Goal: Task Accomplishment & Management: Complete application form

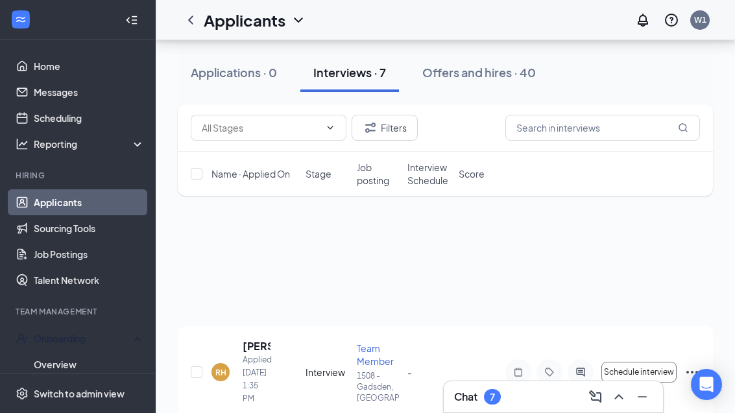
scroll to position [126, 0]
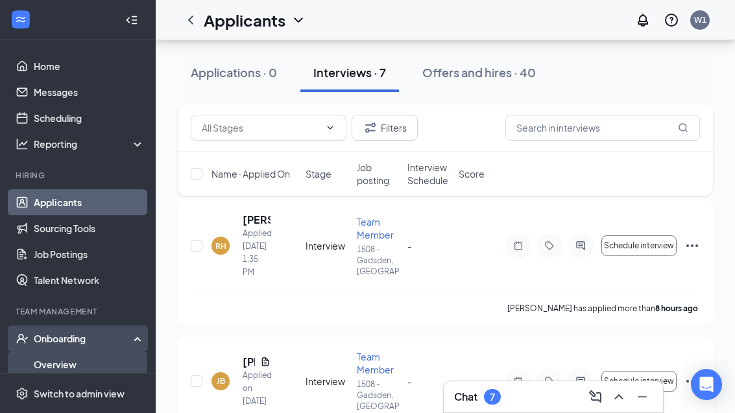
click at [47, 366] on link "Overview" at bounding box center [89, 365] width 111 height 26
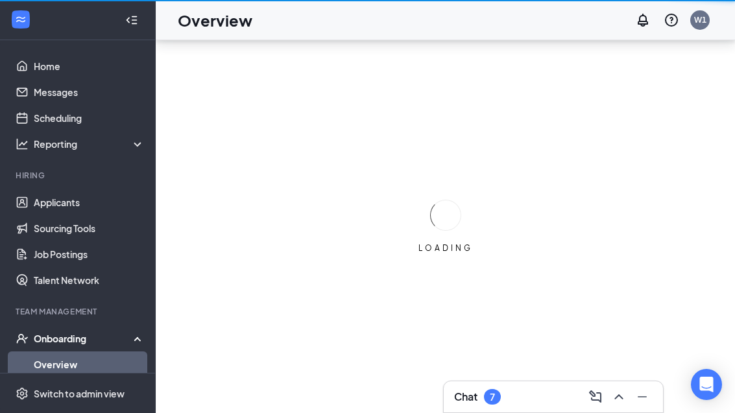
scroll to position [42, 0]
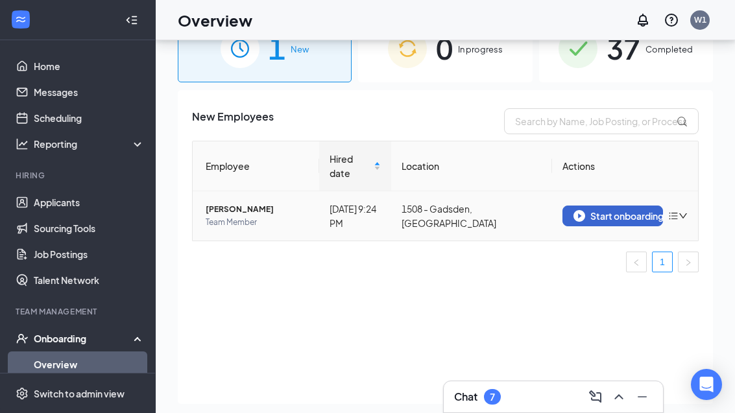
click at [573, 210] on img "button" at bounding box center [579, 216] width 12 height 12
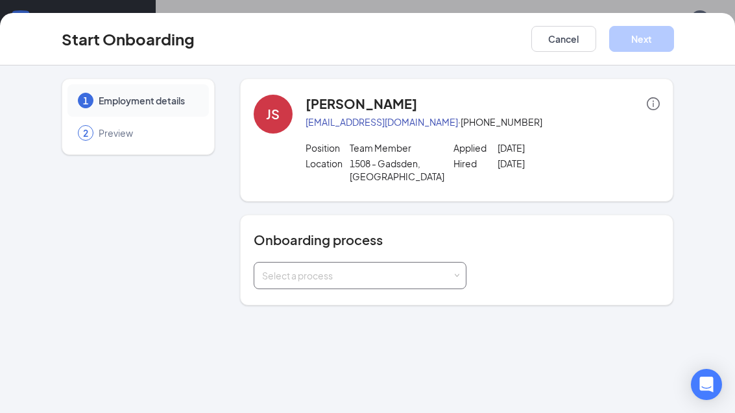
click at [278, 269] on div "Select a process" at bounding box center [357, 275] width 190 height 13
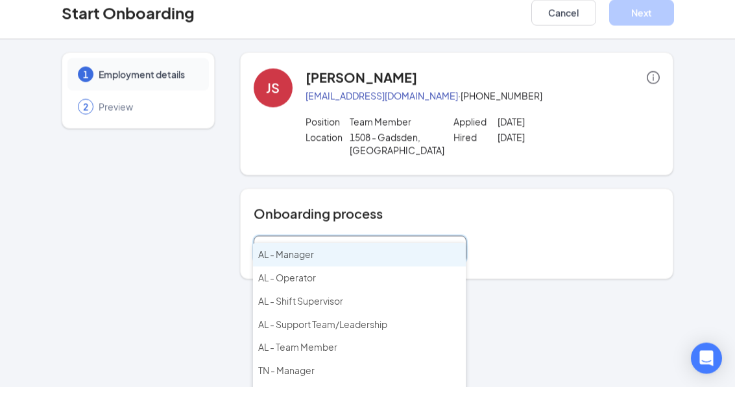
scroll to position [52, 0]
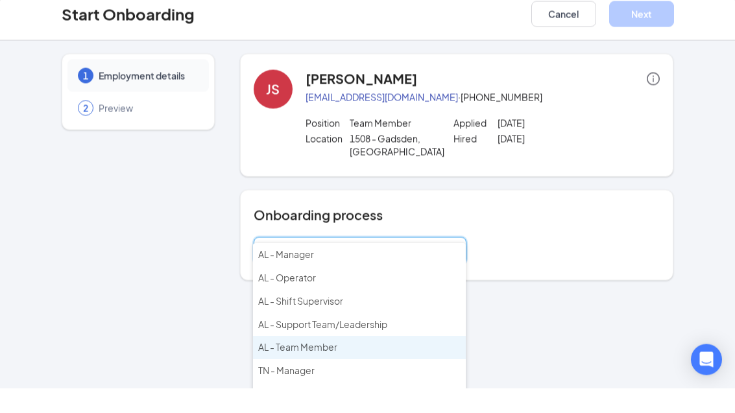
click at [282, 367] on span "AL - Team Member" at bounding box center [297, 373] width 79 height 12
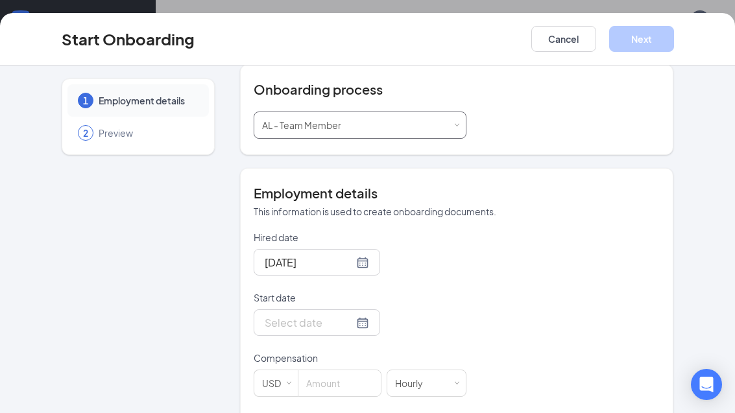
scroll to position [167, 0]
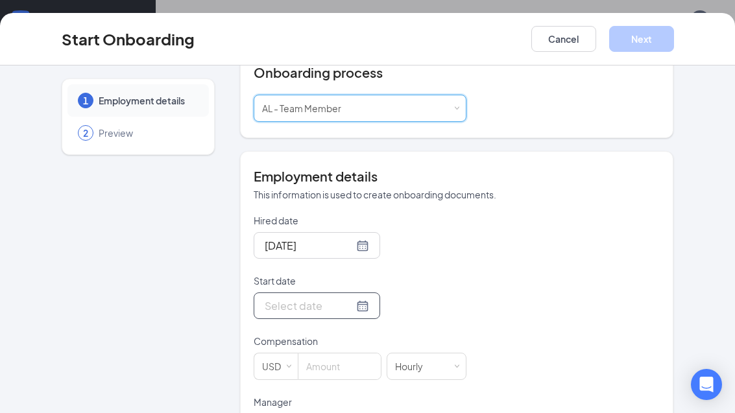
click at [275, 298] on input "Start date" at bounding box center [309, 306] width 89 height 16
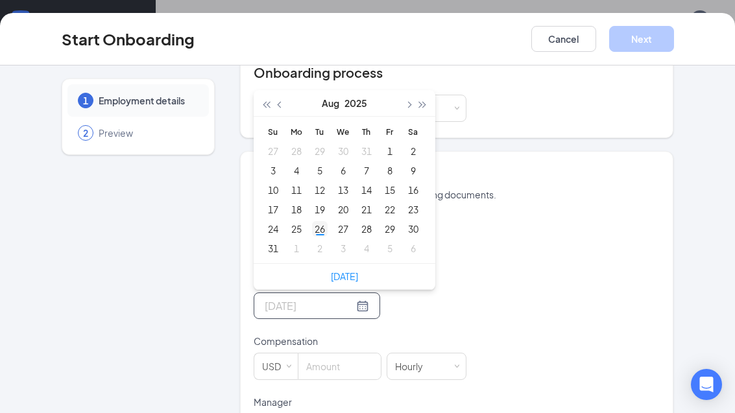
type input "[DATE]"
click at [319, 221] on div "26" at bounding box center [320, 229] width 16 height 16
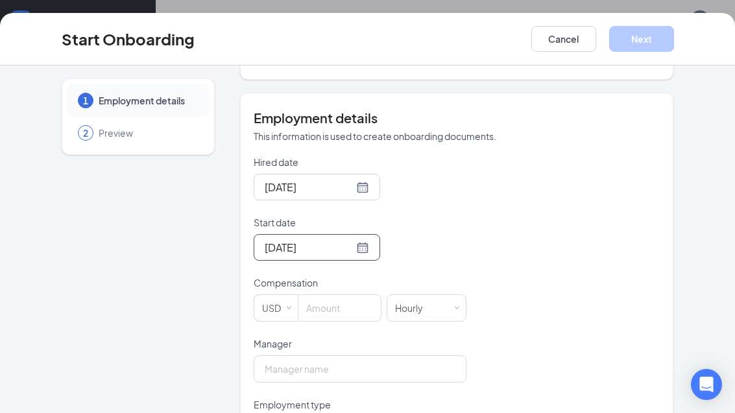
scroll to position [230, 0]
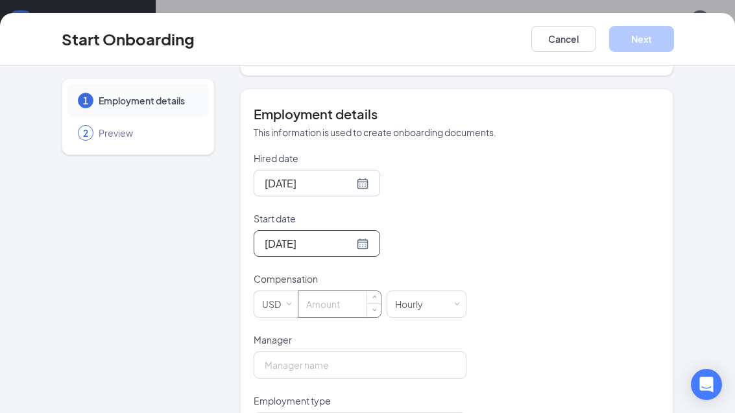
click at [318, 291] on input at bounding box center [339, 304] width 82 height 26
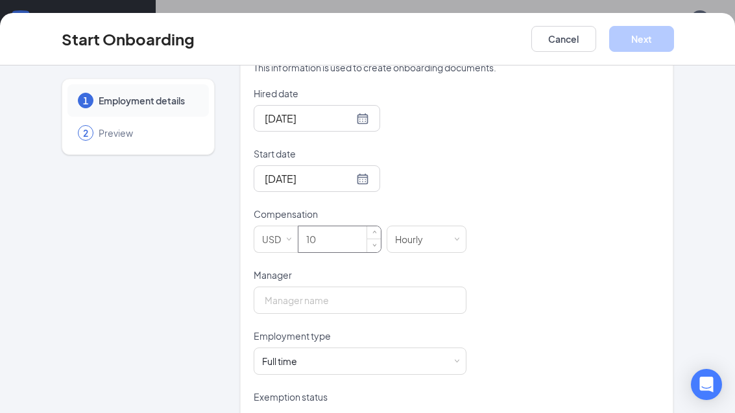
scroll to position [296, 0]
type input "10"
click at [283, 287] on input "Manager" at bounding box center [360, 298] width 213 height 27
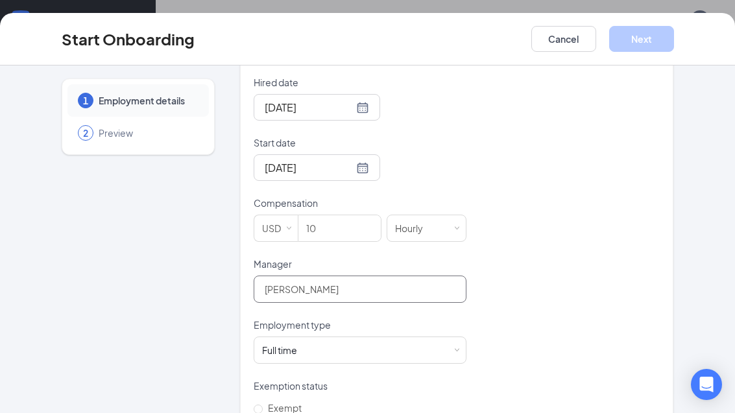
scroll to position [305, 0]
type input "[PERSON_NAME]"
click at [284, 350] on div "Full time Works 30+ hours per week and is reasonably expected to work" at bounding box center [360, 351] width 196 height 26
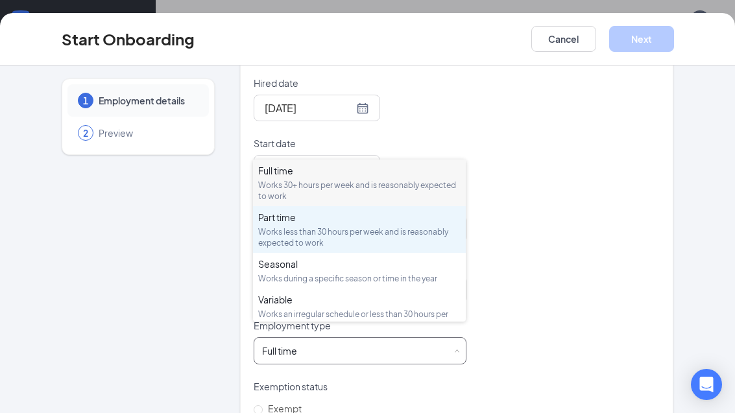
click at [277, 229] on div "Works less than 30 hours per week and is reasonably expected to work" at bounding box center [359, 237] width 202 height 22
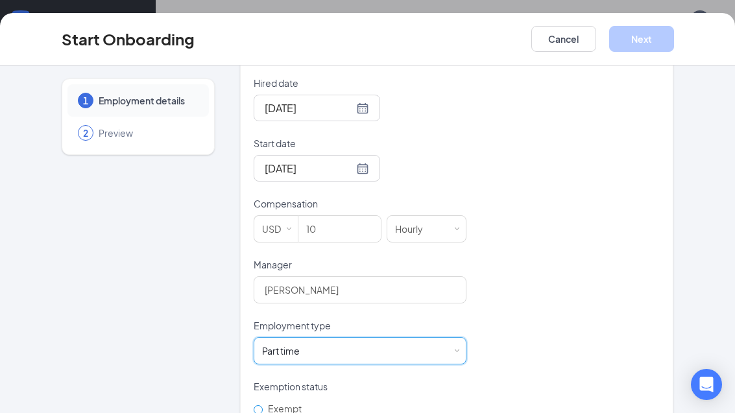
click at [266, 403] on span "Exempt" at bounding box center [285, 409] width 44 height 12
click at [263, 405] on input "Exempt" at bounding box center [258, 409] width 9 height 9
radio input "true"
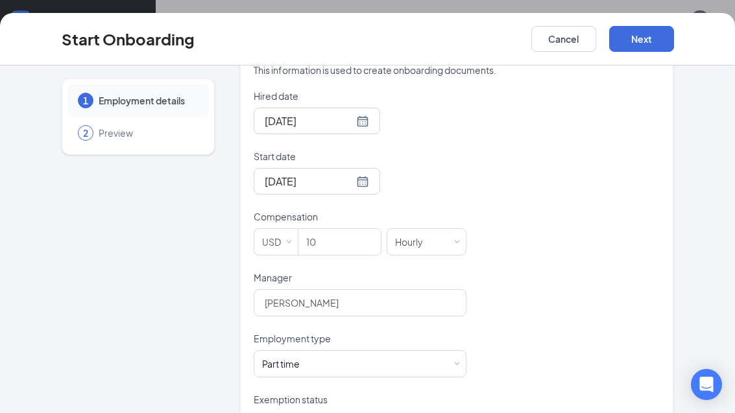
scroll to position [281, 0]
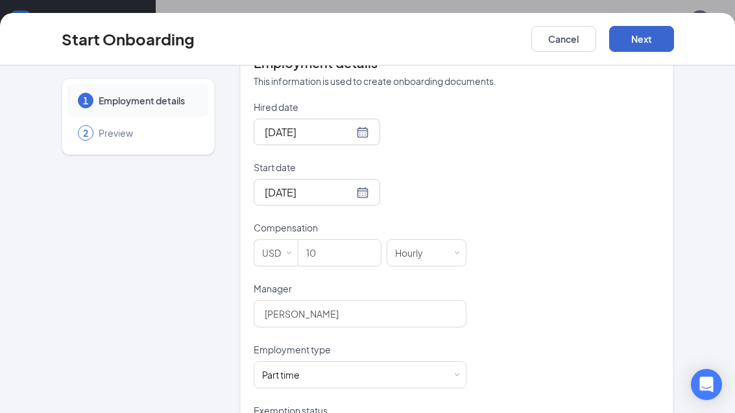
click at [640, 38] on button "Next" at bounding box center [641, 39] width 65 height 26
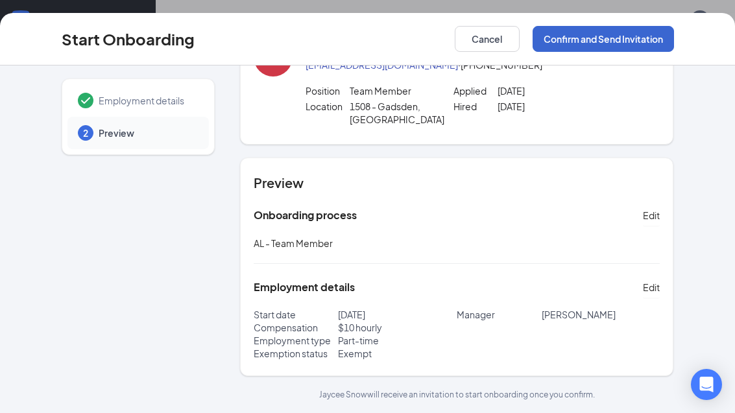
scroll to position [3, 0]
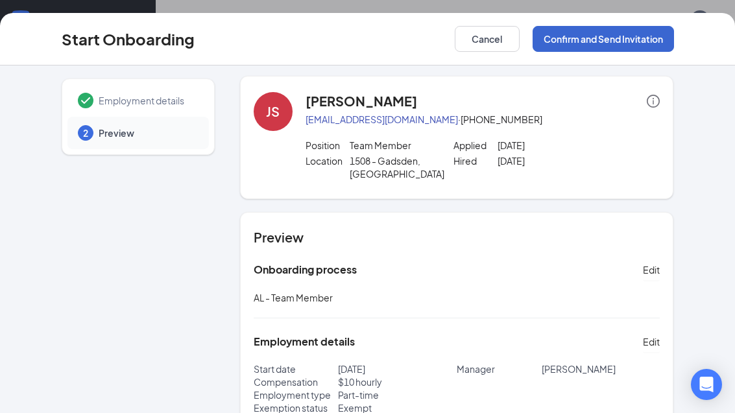
click at [589, 33] on button "Confirm and Send Invitation" at bounding box center [603, 39] width 141 height 26
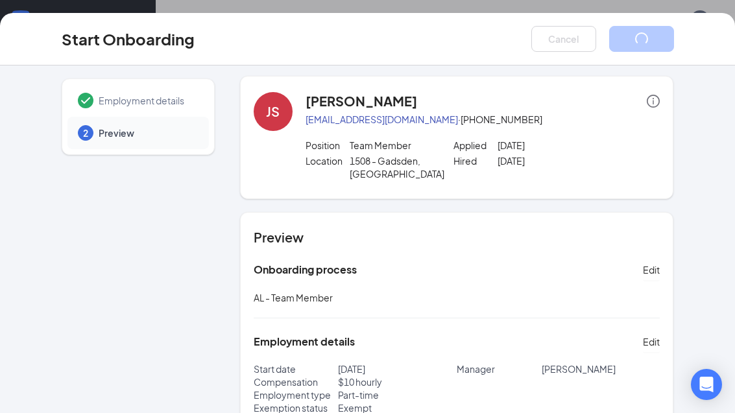
scroll to position [0, 0]
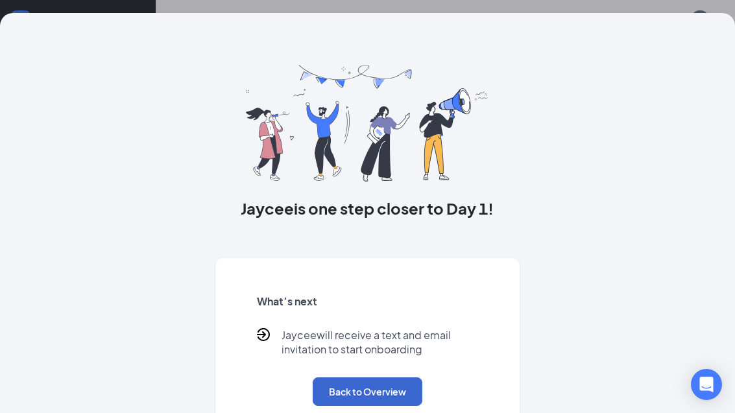
click at [343, 386] on button "Back to Overview" at bounding box center [368, 392] width 110 height 29
